Goal: Task Accomplishment & Management: Use online tool/utility

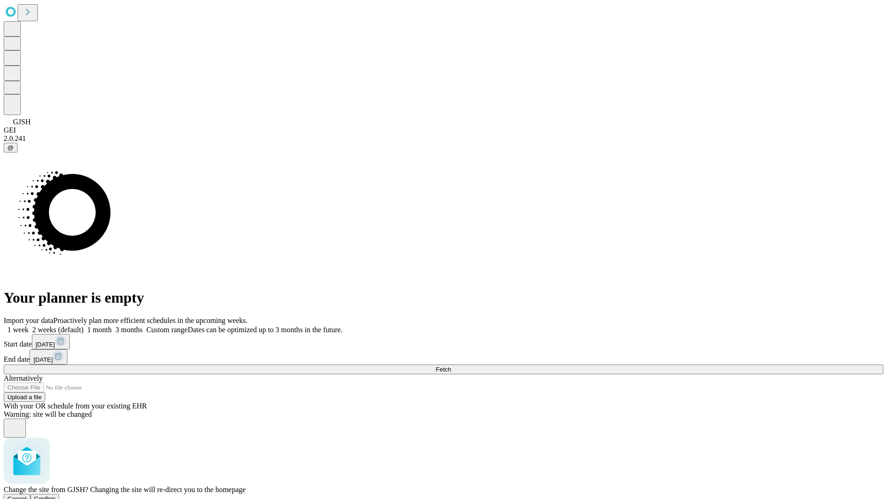
click at [56, 495] on span "Confirm" at bounding box center [45, 498] width 22 height 7
click at [29, 326] on label "1 week" at bounding box center [16, 330] width 25 height 8
click at [451, 366] on span "Fetch" at bounding box center [443, 369] width 15 height 7
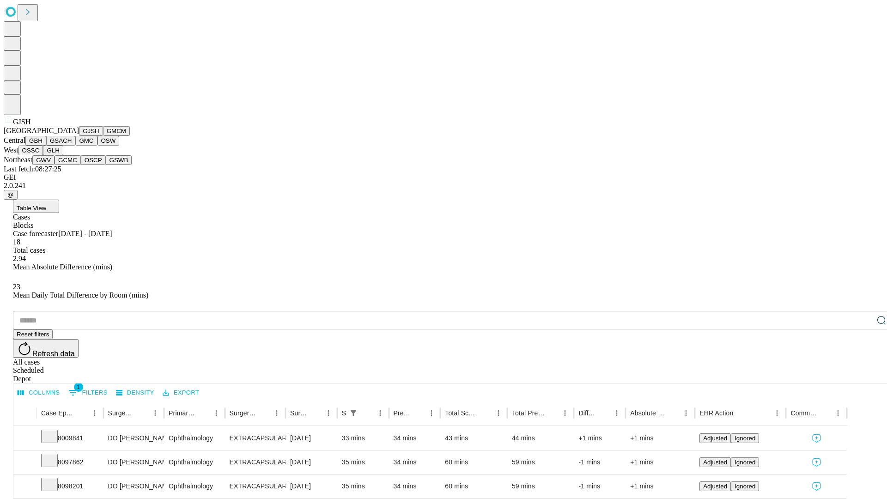
click at [103, 136] on button "GMCM" at bounding box center [116, 131] width 27 height 10
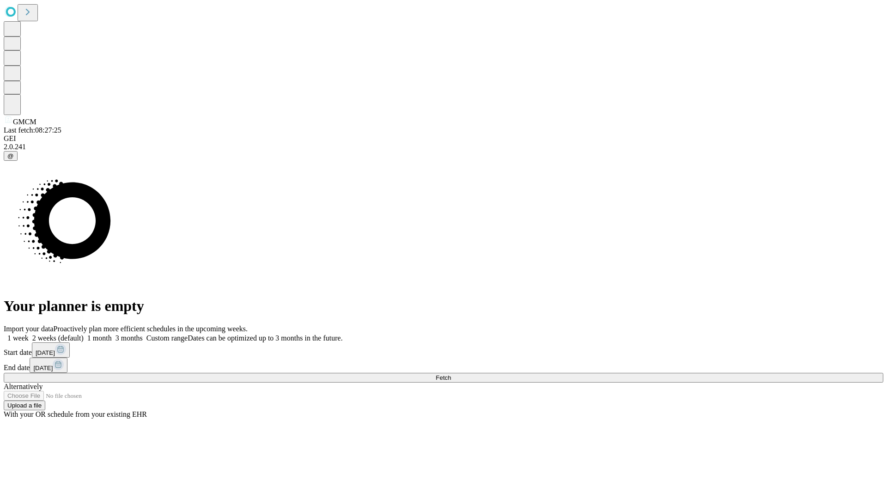
click at [29, 334] on label "1 week" at bounding box center [16, 338] width 25 height 8
click at [451, 374] on span "Fetch" at bounding box center [443, 377] width 15 height 7
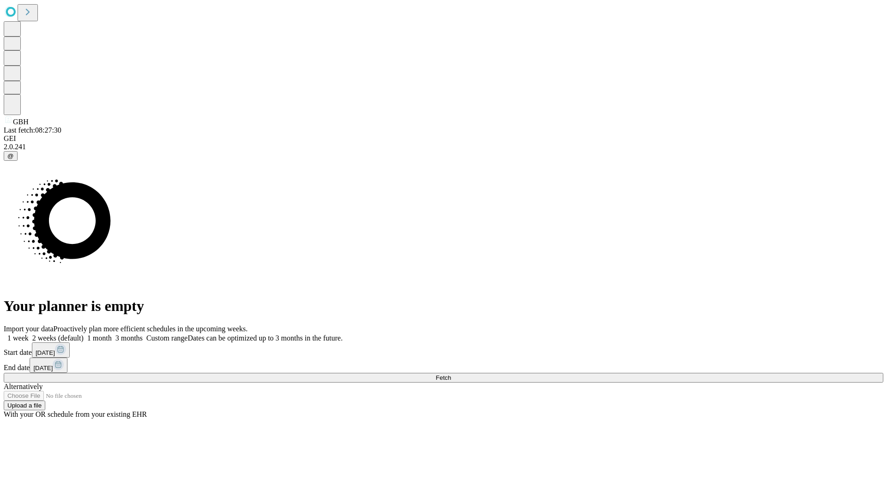
click at [29, 334] on label "1 week" at bounding box center [16, 338] width 25 height 8
click at [451, 374] on span "Fetch" at bounding box center [443, 377] width 15 height 7
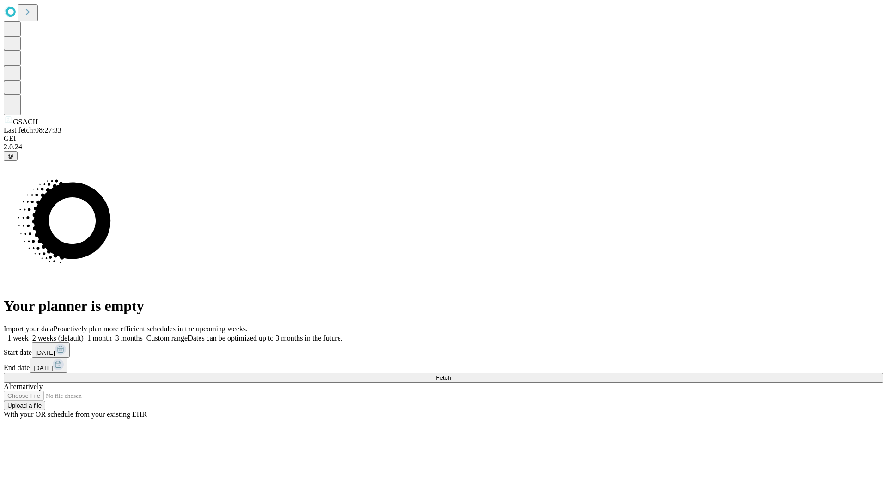
click at [451, 374] on span "Fetch" at bounding box center [443, 377] width 15 height 7
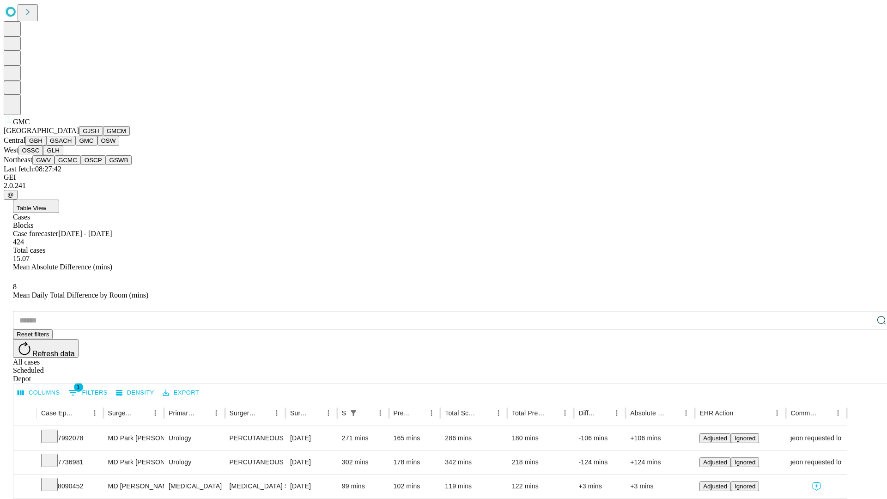
click at [97, 146] on button "OSW" at bounding box center [108, 141] width 22 height 10
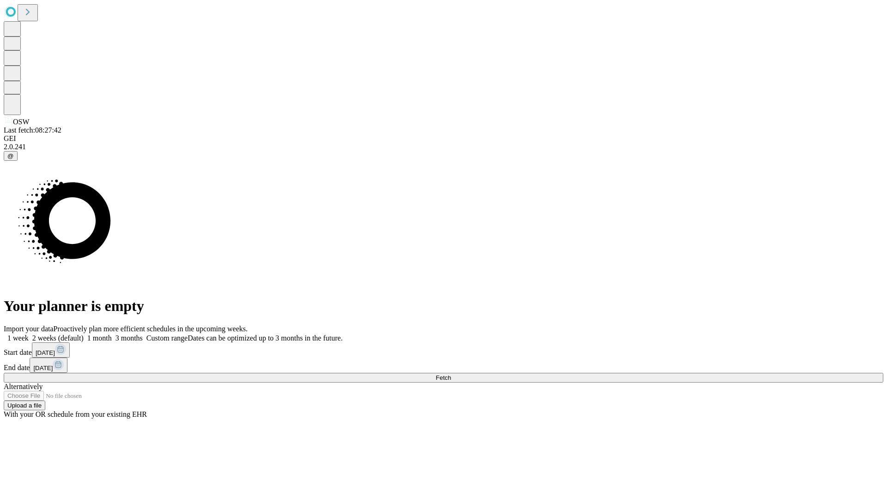
click at [29, 334] on label "1 week" at bounding box center [16, 338] width 25 height 8
click at [451, 374] on span "Fetch" at bounding box center [443, 377] width 15 height 7
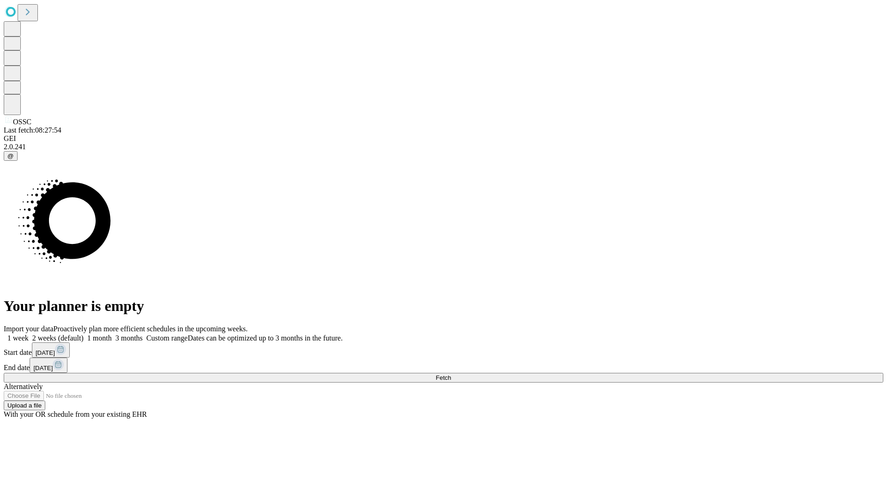
click at [29, 334] on label "1 week" at bounding box center [16, 338] width 25 height 8
click at [451, 374] on span "Fetch" at bounding box center [443, 377] width 15 height 7
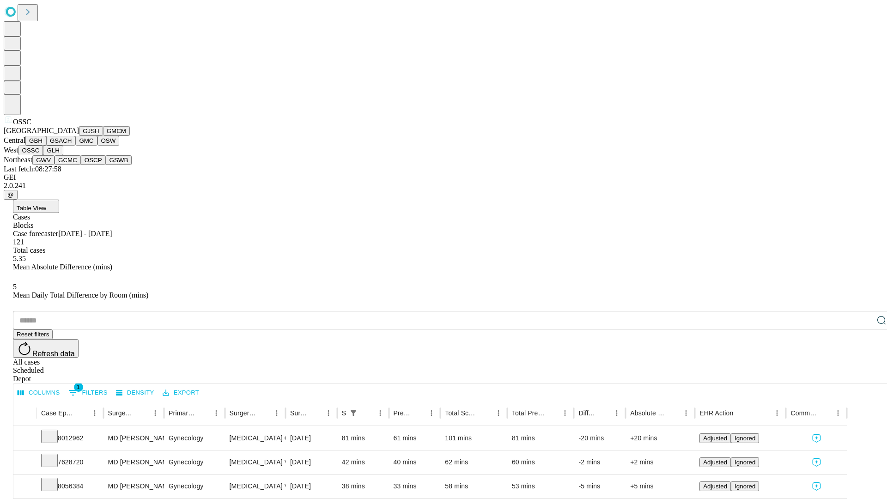
click at [63, 155] on button "GLH" at bounding box center [53, 151] width 20 height 10
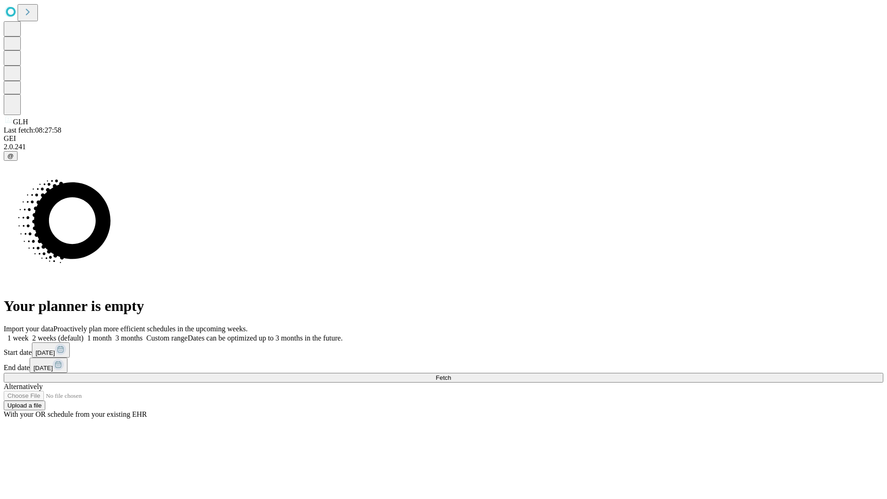
click at [29, 334] on label "1 week" at bounding box center [16, 338] width 25 height 8
click at [451, 374] on span "Fetch" at bounding box center [443, 377] width 15 height 7
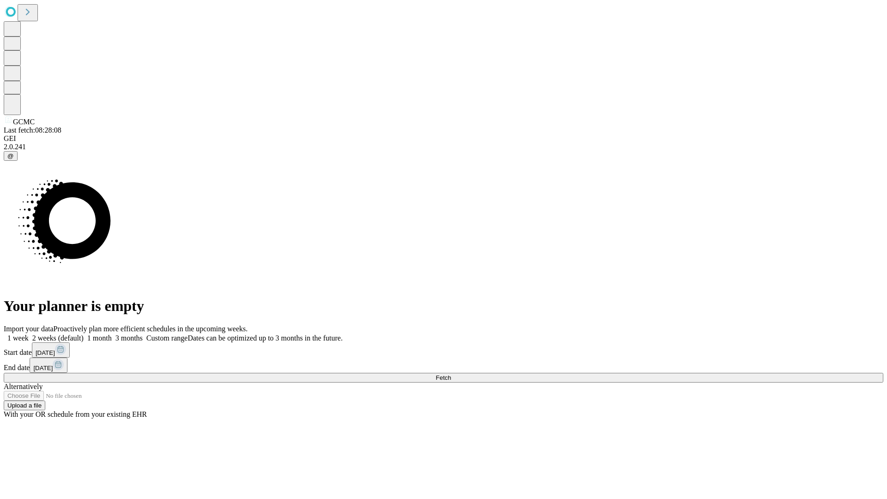
click at [29, 334] on label "1 week" at bounding box center [16, 338] width 25 height 8
click at [451, 374] on span "Fetch" at bounding box center [443, 377] width 15 height 7
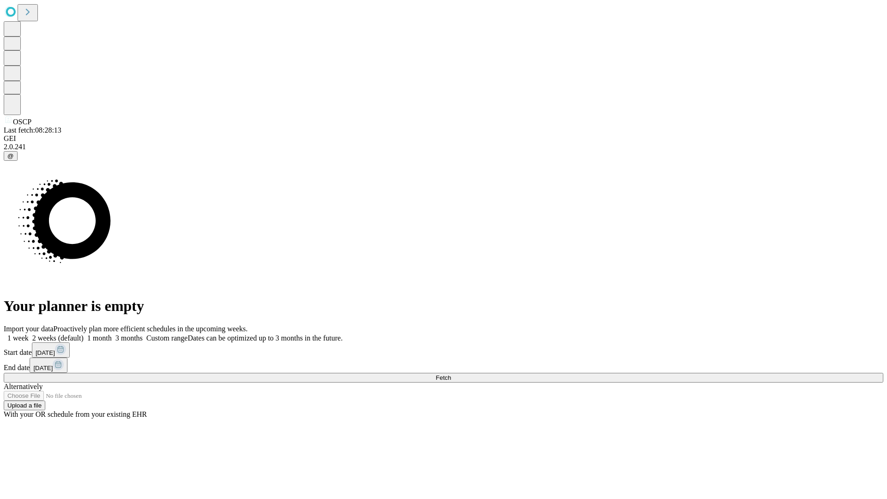
click at [451, 374] on span "Fetch" at bounding box center [443, 377] width 15 height 7
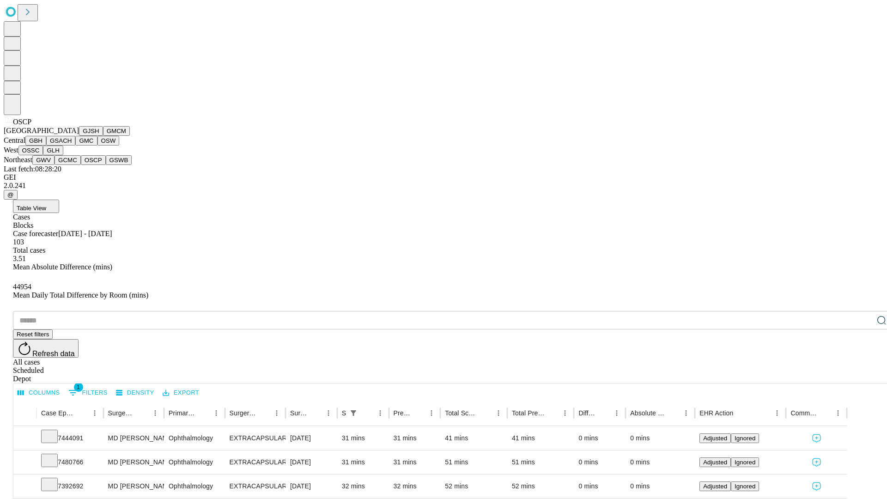
click at [106, 165] on button "GSWB" at bounding box center [119, 160] width 26 height 10
